Goal: Task Accomplishment & Management: Manage account settings

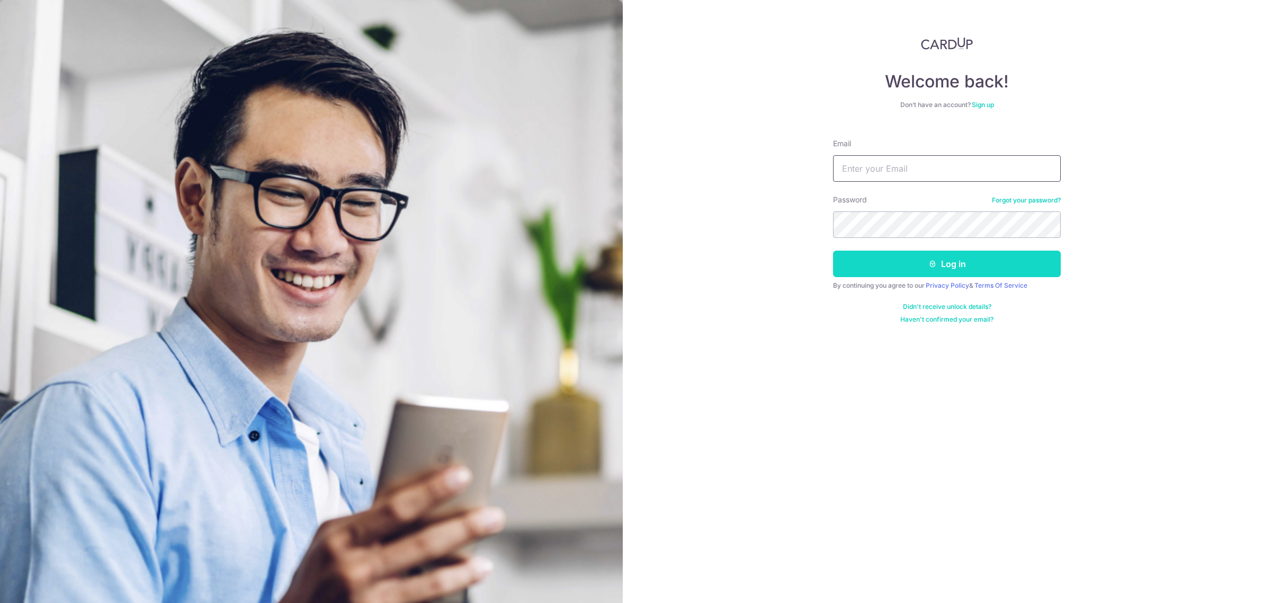
type input "[PERSON_NAME][EMAIL_ADDRESS][DOMAIN_NAME]"
click at [995, 266] on button "Log in" at bounding box center [947, 264] width 228 height 26
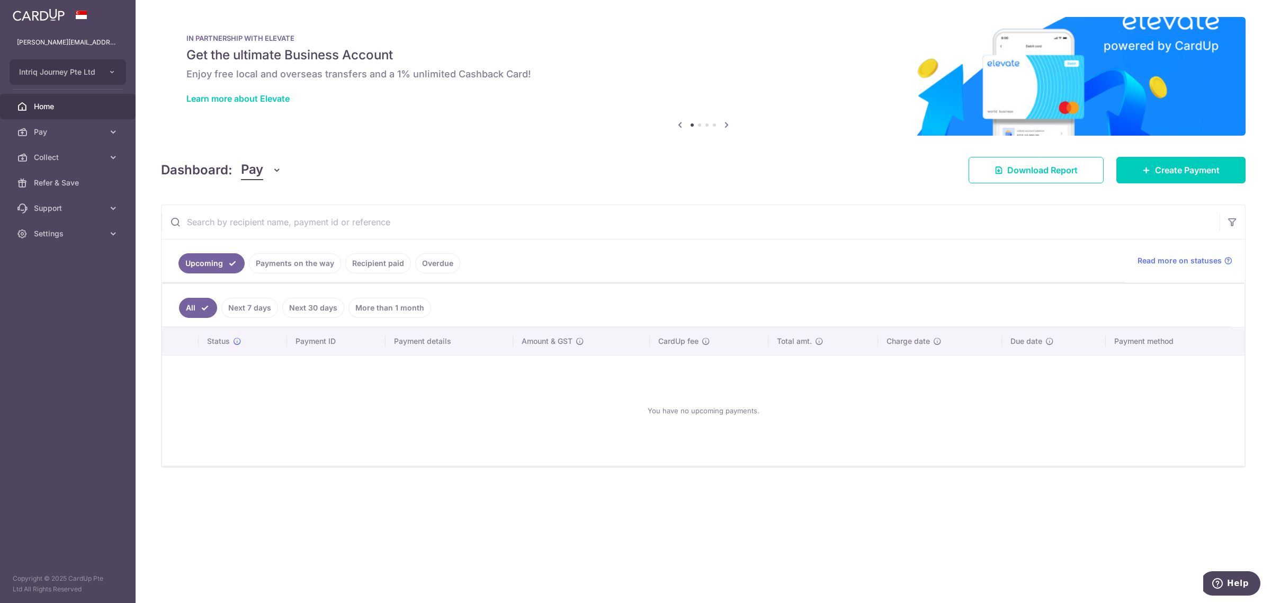
click at [268, 171] on button "Pay" at bounding box center [261, 170] width 41 height 20
click at [268, 227] on link "Collect" at bounding box center [297, 224] width 110 height 25
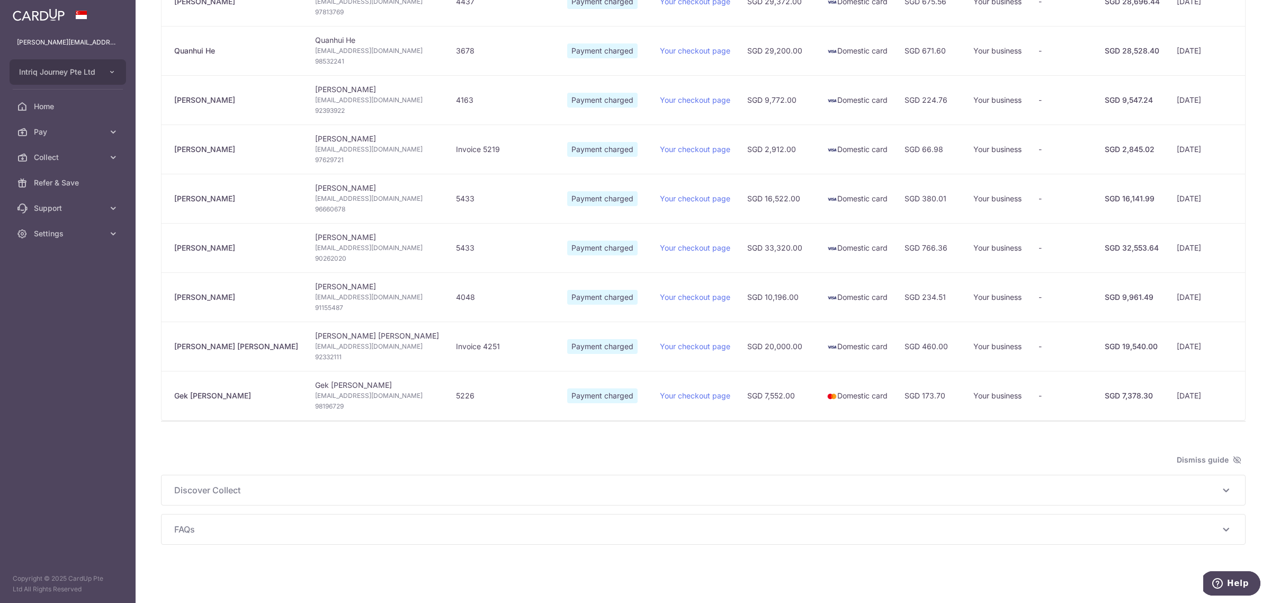
scroll to position [0, 102]
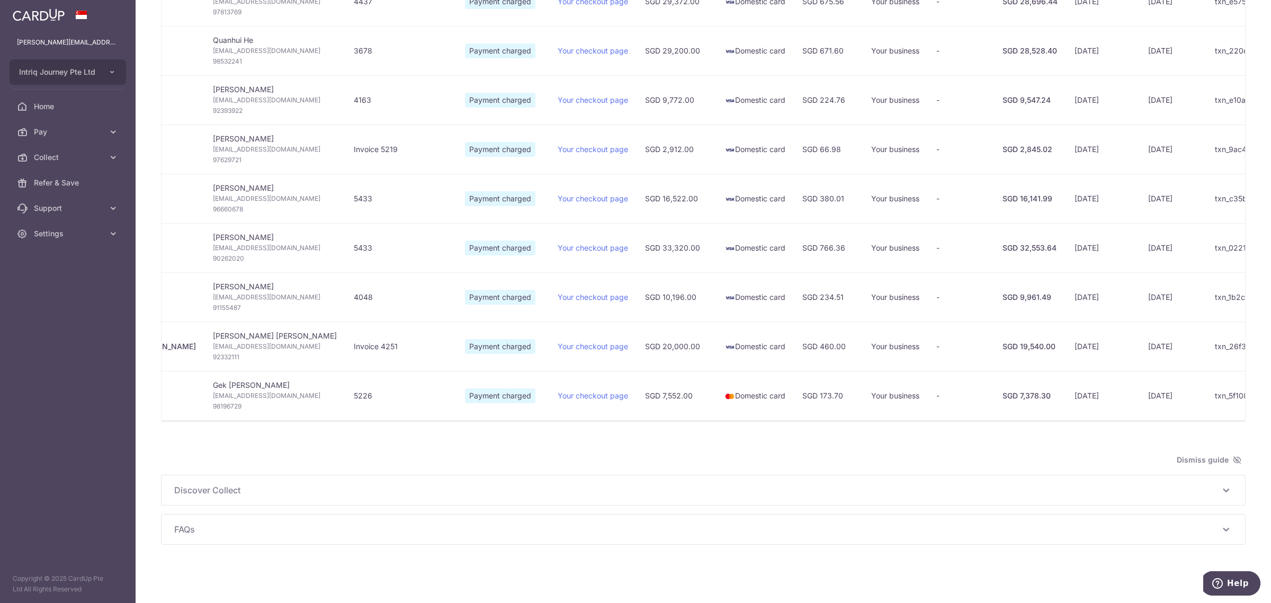
type input "October 2025"
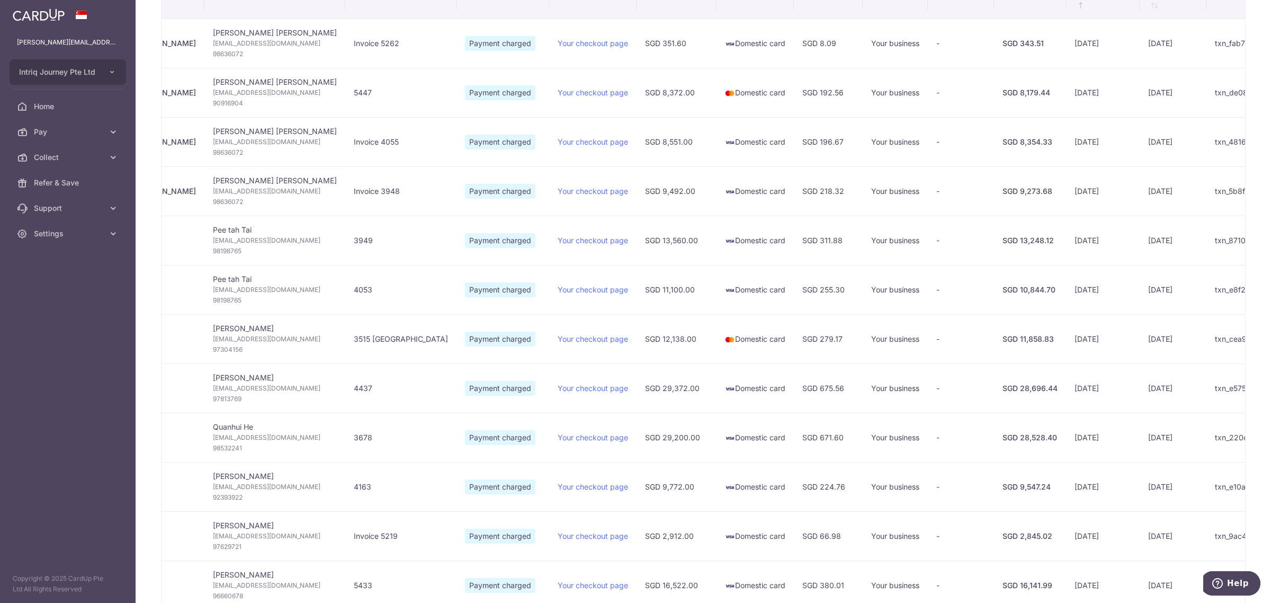
scroll to position [231, 0]
drag, startPoint x: 1063, startPoint y: 346, endPoint x: 1038, endPoint y: 345, distance: 24.4
click at [1140, 343] on td "08/10/2025" at bounding box center [1173, 339] width 67 height 49
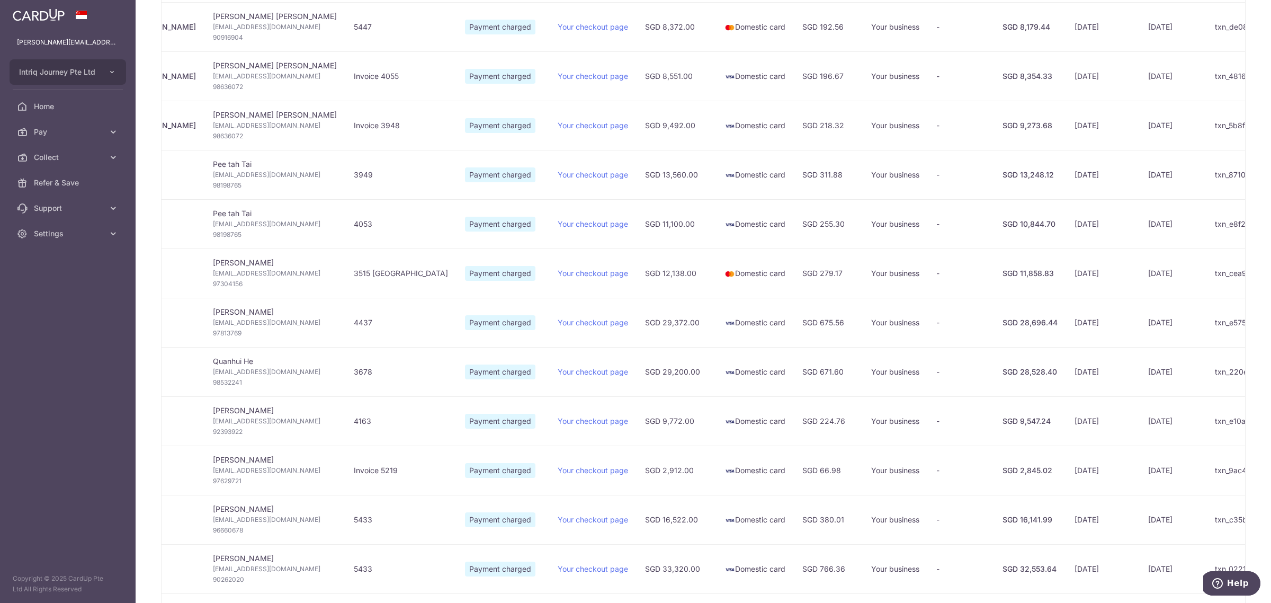
drag, startPoint x: 1025, startPoint y: 323, endPoint x: 1064, endPoint y: 322, distance: 38.2
click at [1140, 322] on td "08/10/2025" at bounding box center [1173, 322] width 67 height 49
drag, startPoint x: 1044, startPoint y: 25, endPoint x: 1057, endPoint y: 41, distance: 21.1
click at [1140, 30] on td "09/10/2025" at bounding box center [1173, 26] width 67 height 49
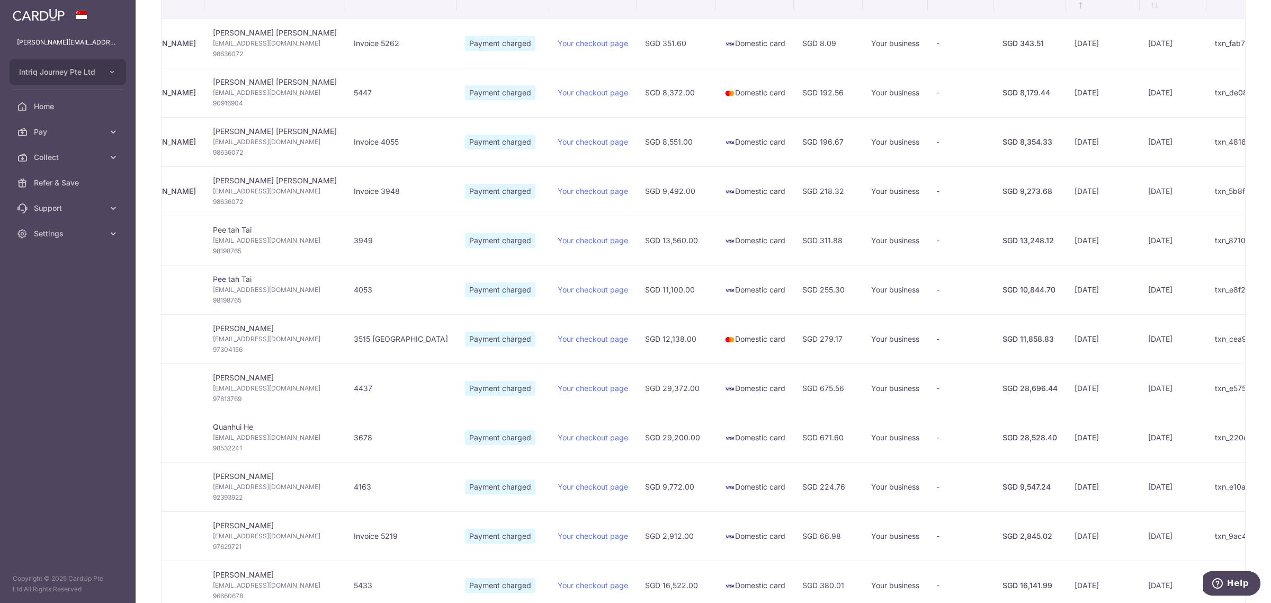
scroll to position [231, 0]
drag, startPoint x: 924, startPoint y: 196, endPoint x: 908, endPoint y: 189, distance: 17.3
click at [1003, 194] on div "SGD 9,273.68" at bounding box center [1030, 191] width 55 height 11
drag, startPoint x: 906, startPoint y: 144, endPoint x: 922, endPoint y: 144, distance: 16.4
click at [1003, 144] on div "SGD 8,354.33" at bounding box center [1030, 142] width 55 height 11
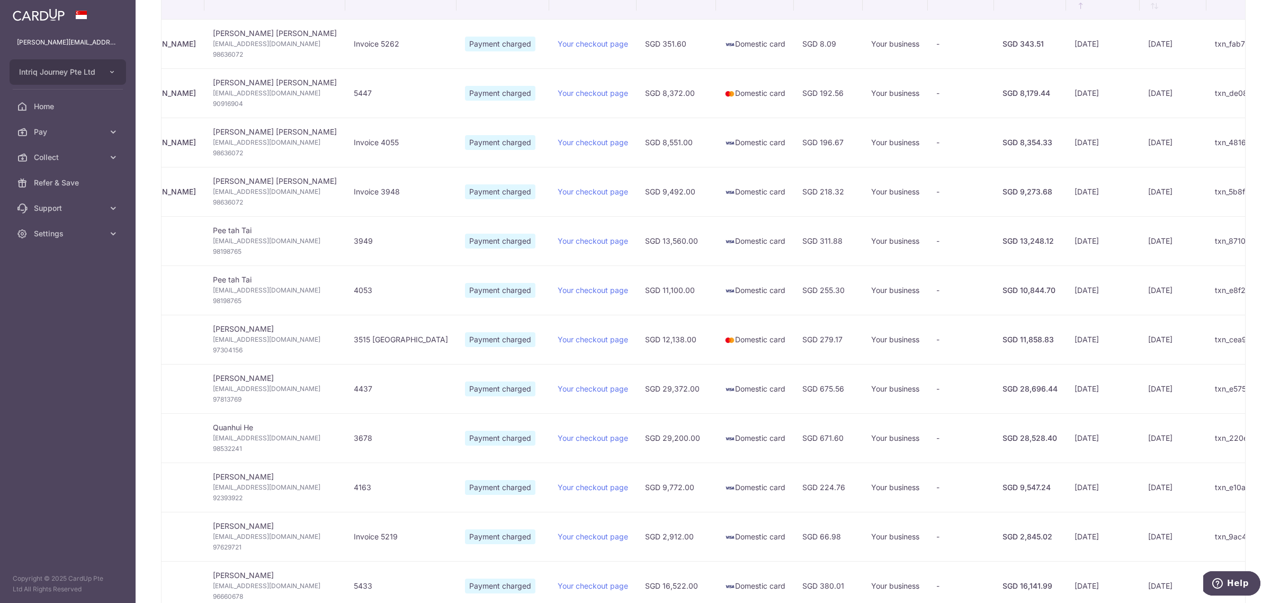
drag, startPoint x: 936, startPoint y: 83, endPoint x: 947, endPoint y: 81, distance: 10.8
click at [947, 81] on tr "Lyn Renee Lee Lyn Renee Lee Lynreneelee@yahoo.com.sg 90916904 5447 Payment char…" at bounding box center [710, 92] width 1303 height 49
click at [1003, 47] on div "SGD 343.51" at bounding box center [1030, 44] width 55 height 11
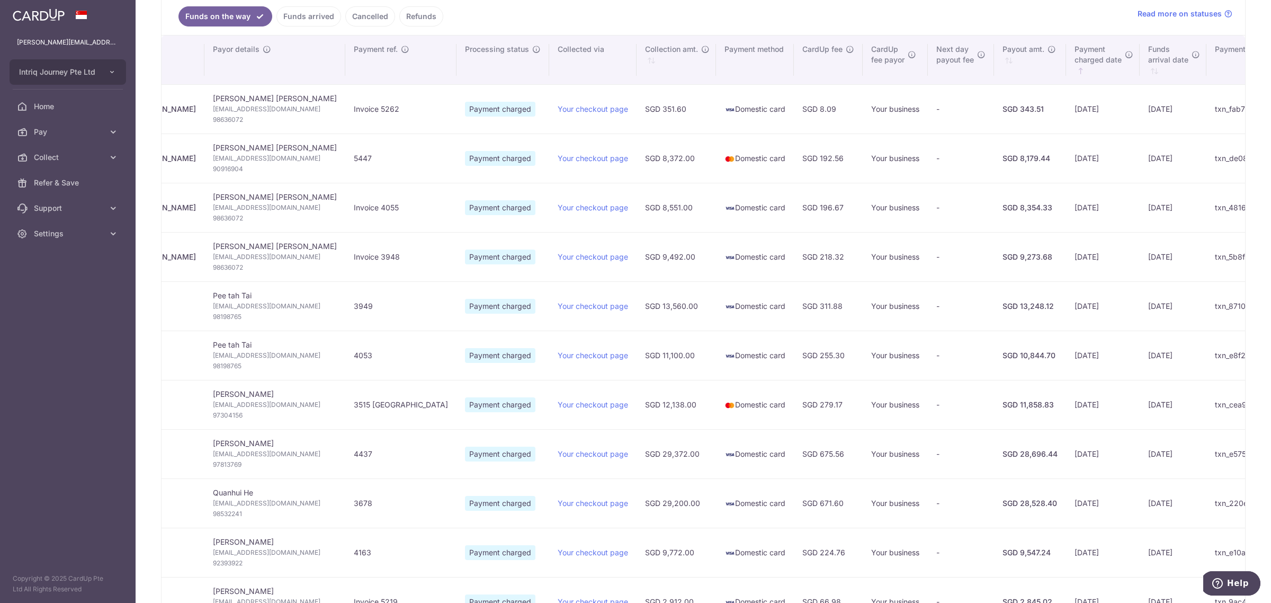
scroll to position [0, 0]
